Goal: Task Accomplishment & Management: Manage account settings

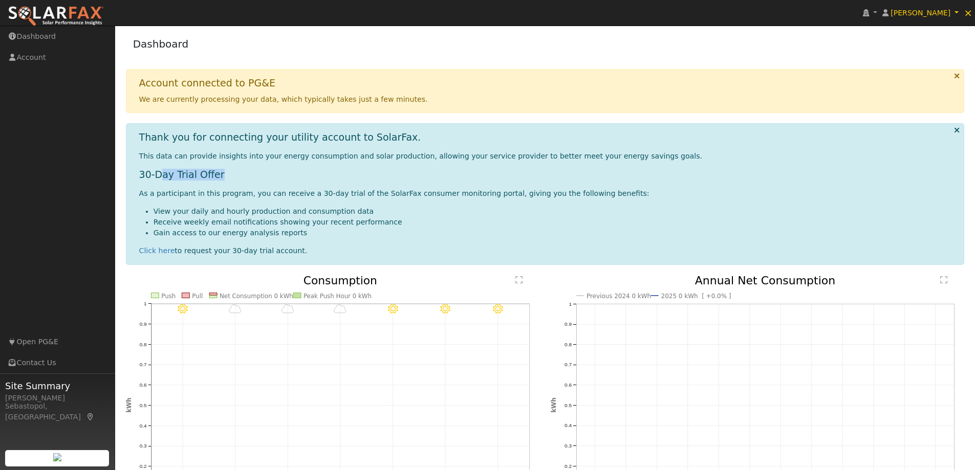
drag, startPoint x: 158, startPoint y: 177, endPoint x: 229, endPoint y: 177, distance: 70.6
click at [229, 177] on h1 "30-Day Trial Offer" at bounding box center [547, 175] width 817 height 12
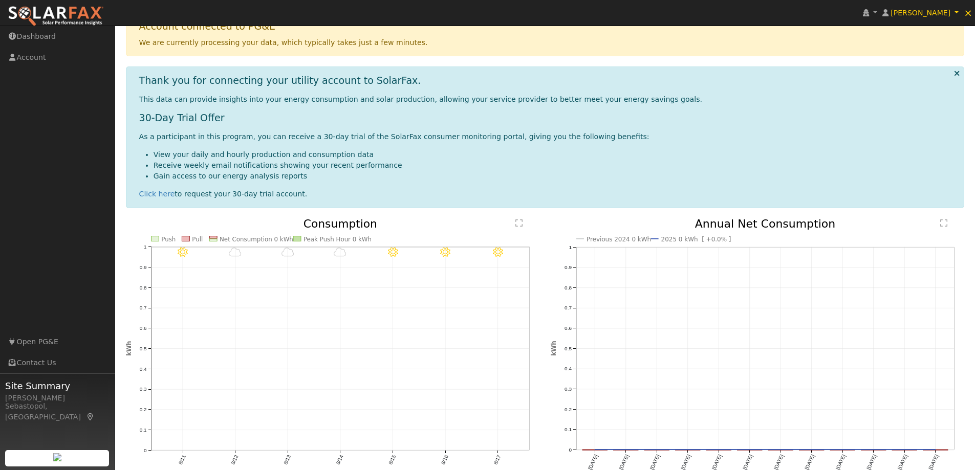
scroll to position [102, 0]
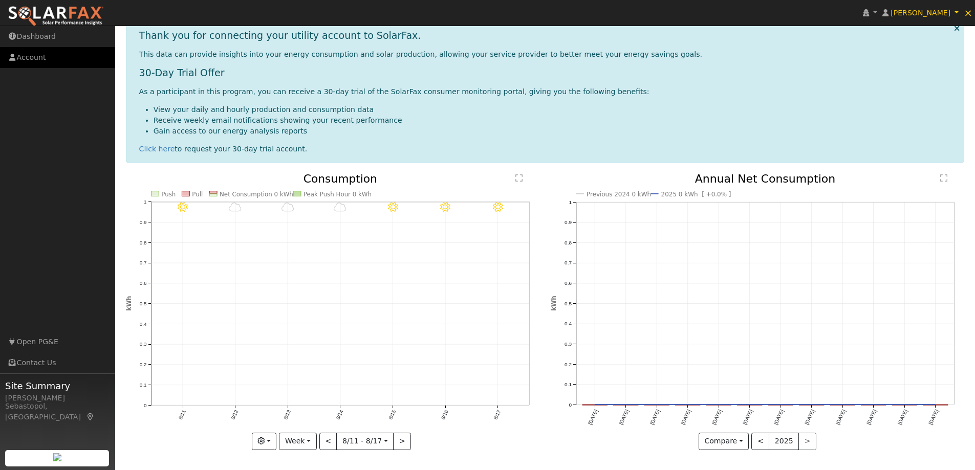
click at [29, 61] on link "Account" at bounding box center [57, 57] width 115 height 21
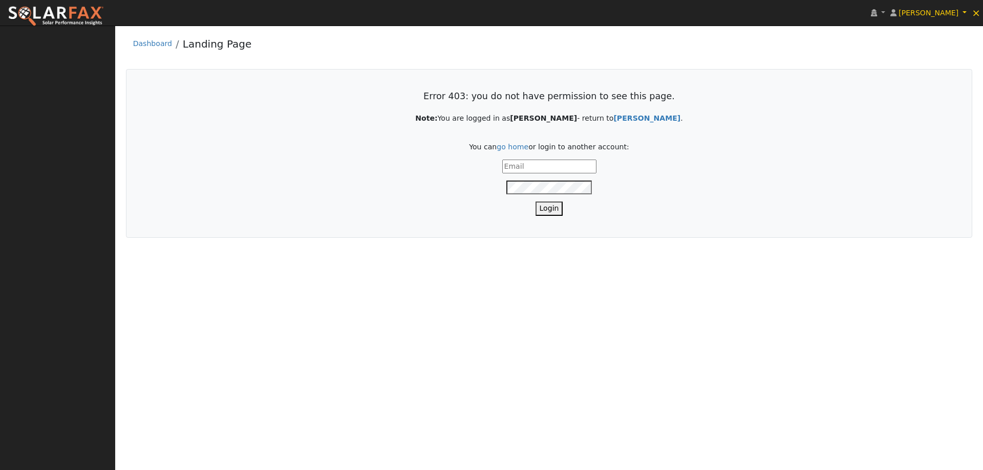
click at [541, 166] on input "text" at bounding box center [549, 167] width 94 height 14
click at [521, 164] on input "text" at bounding box center [549, 167] width 94 height 14
type input "[EMAIL_ADDRESS][DOMAIN_NAME]"
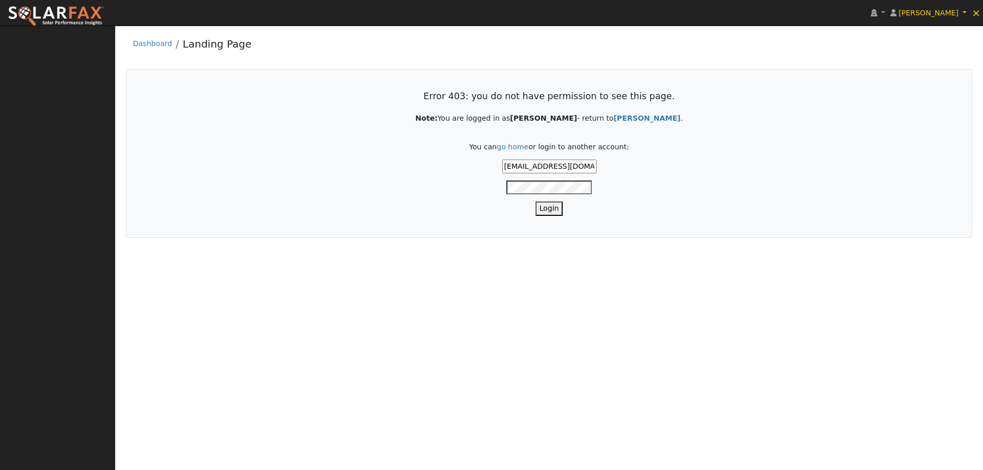
click at [535, 202] on button "Login" at bounding box center [549, 209] width 28 height 14
